Goal: Information Seeking & Learning: Learn about a topic

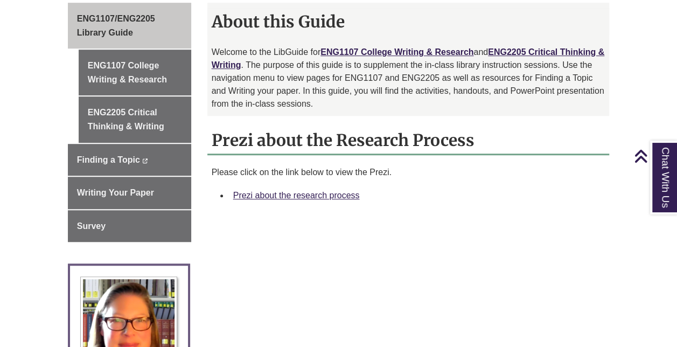
scroll to position [310, 0]
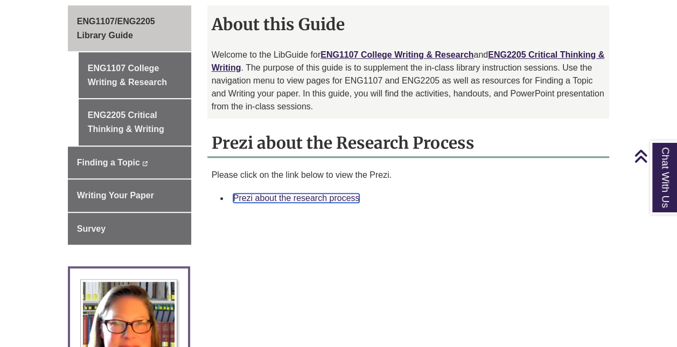
click at [263, 193] on link "Prezi about the research process" at bounding box center [296, 197] width 127 height 9
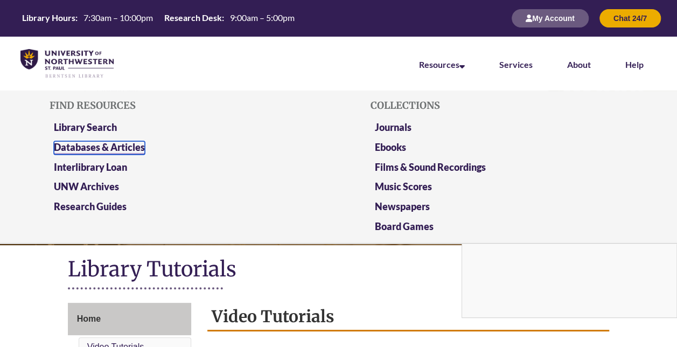
click at [137, 151] on link "Databases & Articles" at bounding box center [99, 147] width 91 height 13
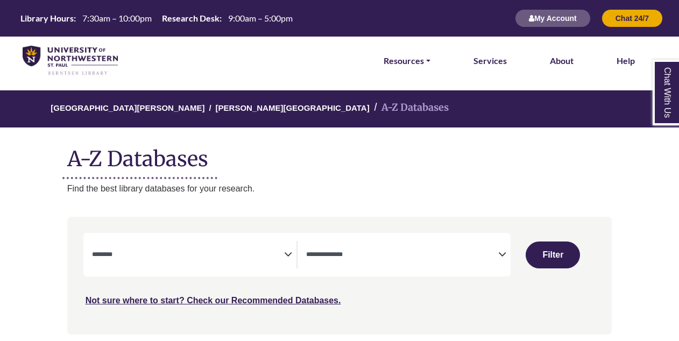
select select "Database Subject Filter"
select select "Database Types Filter"
select select "Database Subject Filter"
select select "Database Types Filter"
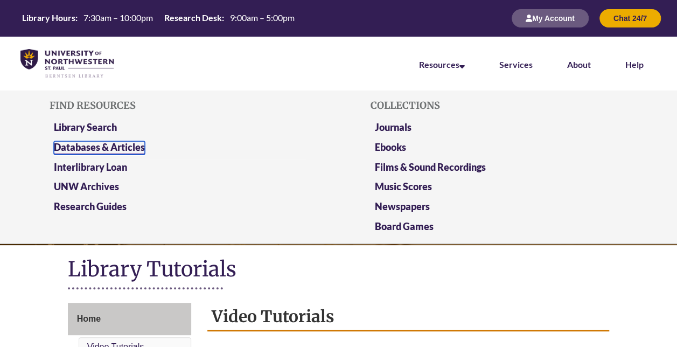
click at [81, 153] on link "Databases & Articles" at bounding box center [99, 147] width 91 height 13
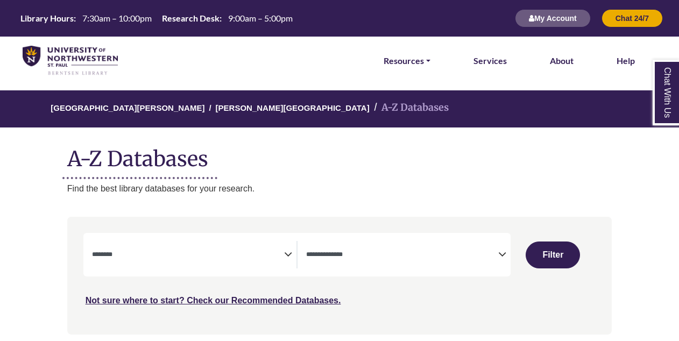
select select "Database Subject Filter"
select select "Database Types Filter"
select select "Database Subject Filter"
select select "Database Types Filter"
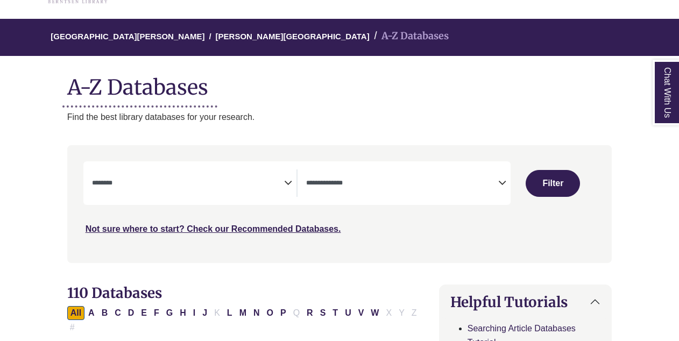
scroll to position [80, 0]
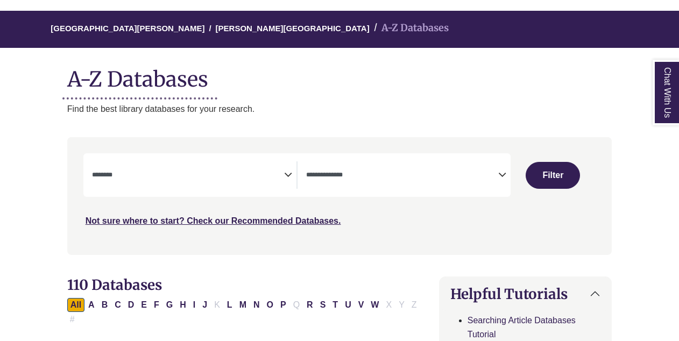
click at [290, 171] on icon "Search filters" at bounding box center [288, 173] width 8 height 16
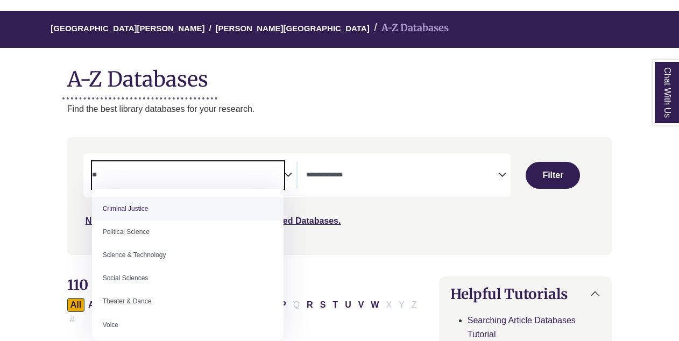
type textarea "*"
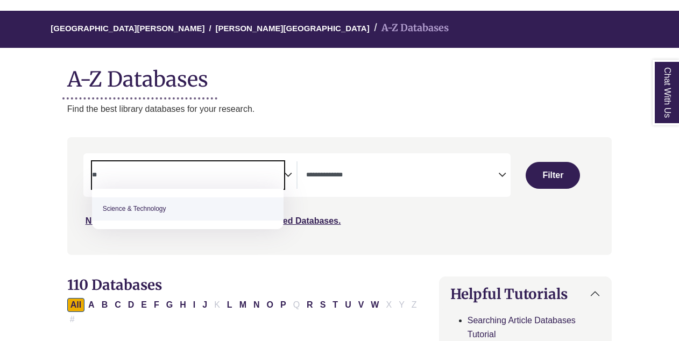
type textarea "*"
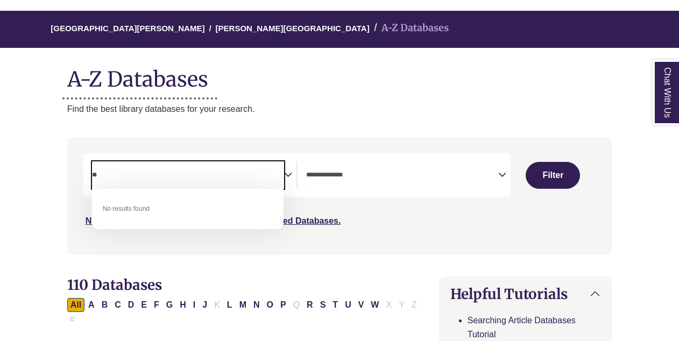
type textarea "*"
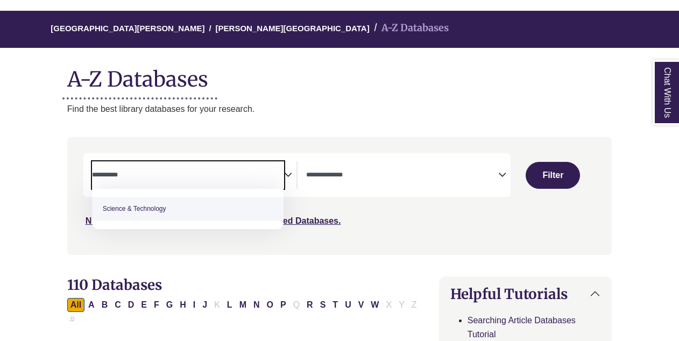
type textarea "**********"
select select "*****"
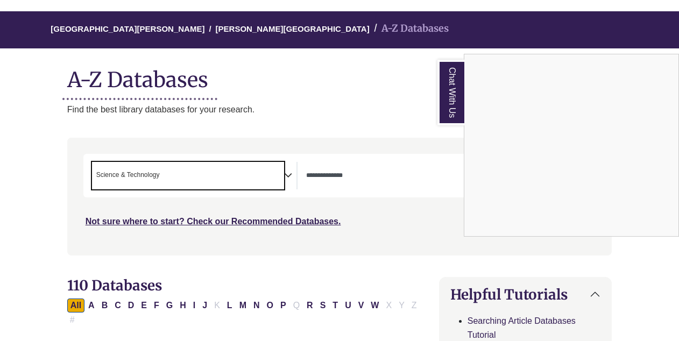
scroll to position [0, 0]
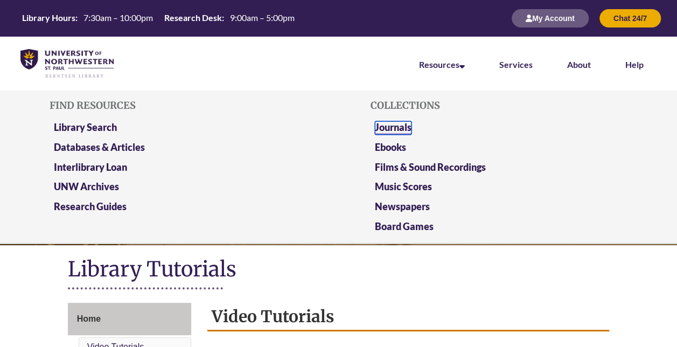
click at [407, 128] on link "Journals" at bounding box center [393, 127] width 37 height 13
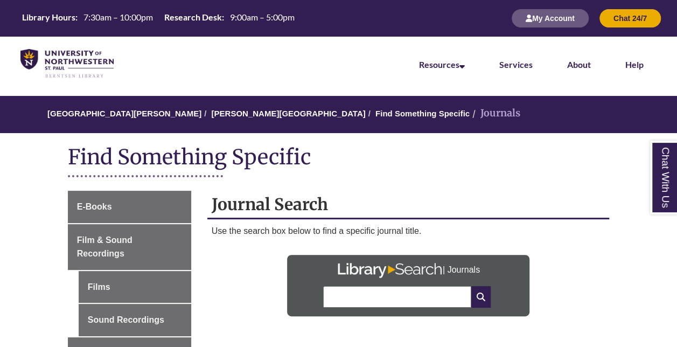
click at [343, 297] on input "text" at bounding box center [397, 297] width 148 height 22
type input "*"
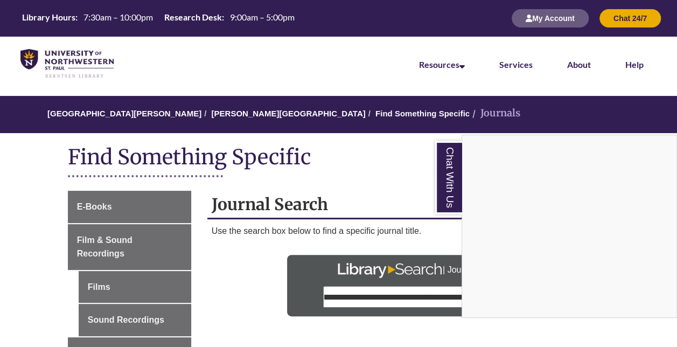
scroll to position [0, 47]
type input "**********"
